Goal: Subscribe to service/newsletter

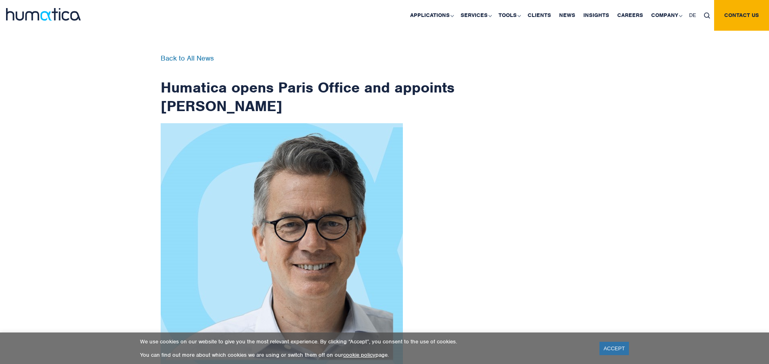
scroll to position [1287, 0]
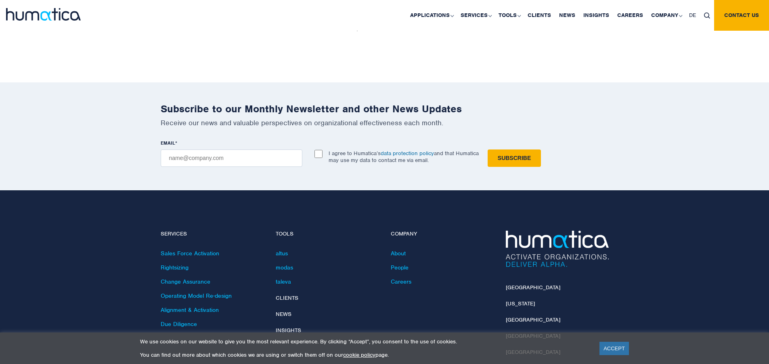
checkbox input "true"
type input "[EMAIL_ADDRESS][DOMAIN_NAME]"
click at [487, 149] on input "Subscribe" at bounding box center [513, 157] width 53 height 17
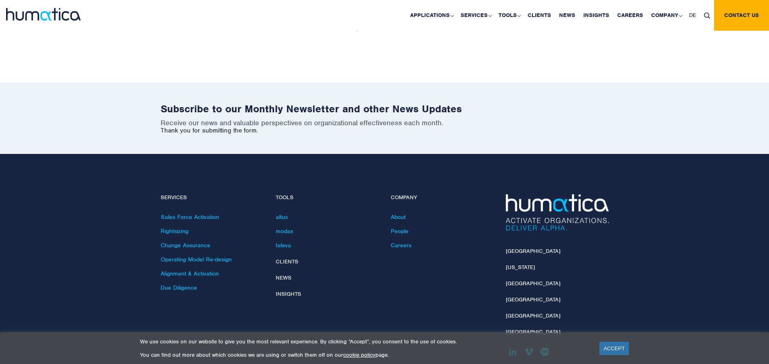
scroll to position [1251, 0]
